Goal: Find contact information: Find contact information

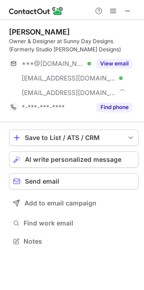
scroll to position [235, 144]
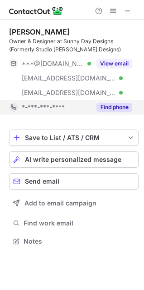
click at [126, 109] on button "Find phone" at bounding box center [115, 107] width 36 height 9
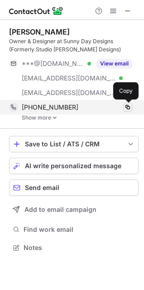
click at [127, 107] on span at bounding box center [127, 107] width 7 height 7
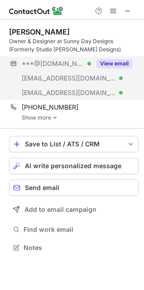
click at [117, 63] on button "View email" at bounding box center [115, 63] width 36 height 9
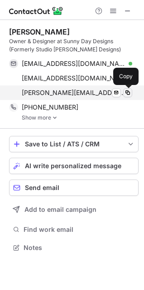
click at [129, 94] on span at bounding box center [127, 92] width 7 height 7
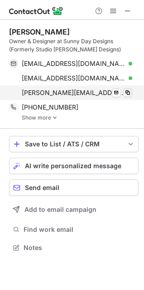
click at [129, 94] on span at bounding box center [127, 92] width 7 height 7
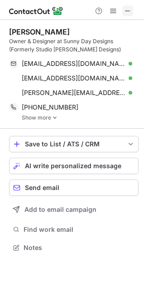
click at [131, 11] on span at bounding box center [127, 10] width 7 height 7
